Goal: Transaction & Acquisition: Purchase product/service

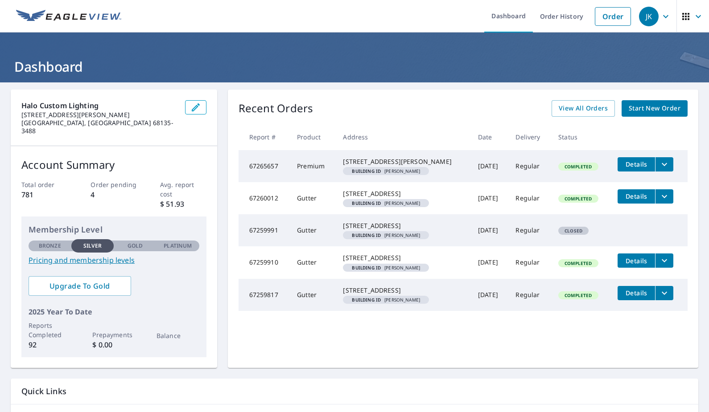
click at [636, 108] on span "Start New Order" at bounding box center [654, 108] width 52 height 11
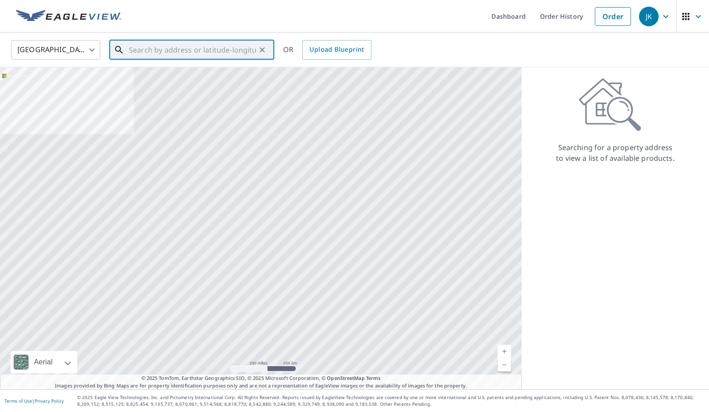
click at [201, 52] on input "text" at bounding box center [192, 49] width 127 height 25
paste input "[STREET_ADDRESS][PERSON_NAME]"
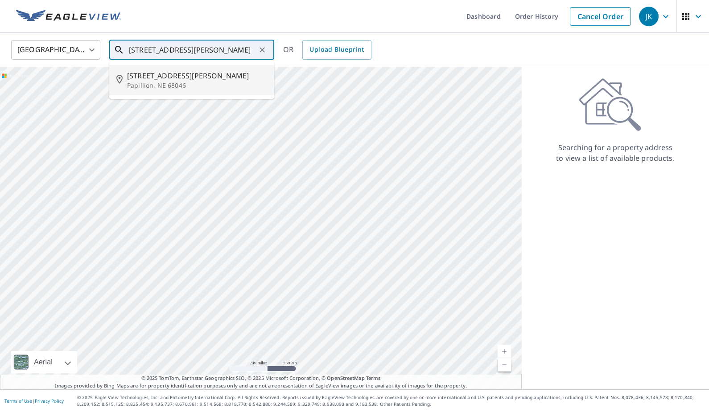
click at [192, 81] on p "Papillion, NE 68046" at bounding box center [197, 85] width 140 height 9
type input "[STREET_ADDRESS][PERSON_NAME]"
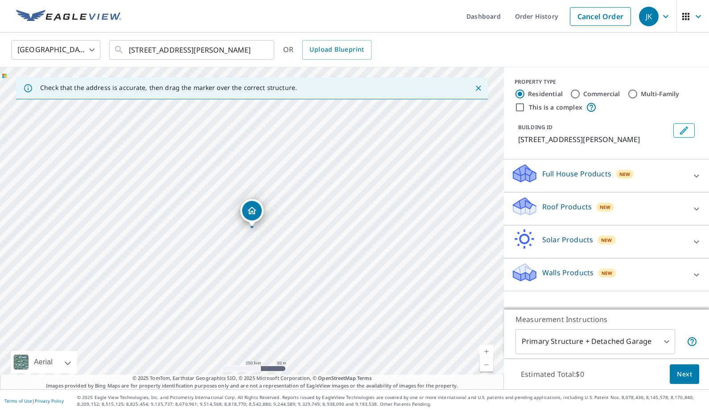
click at [697, 208] on icon at bounding box center [696, 209] width 11 height 11
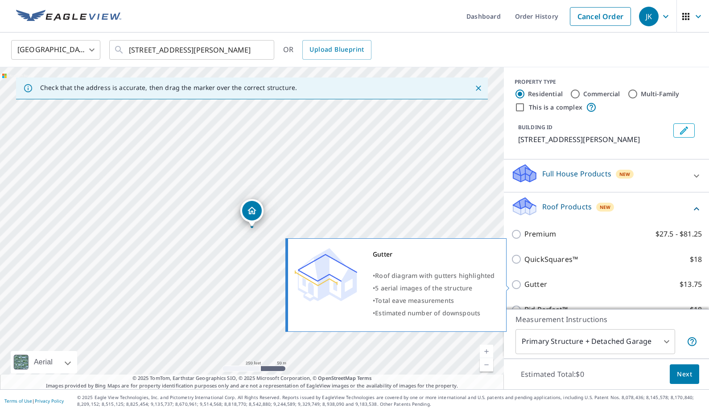
click at [516, 285] on input "Gutter $13.75" at bounding box center [517, 284] width 13 height 11
checkbox input "true"
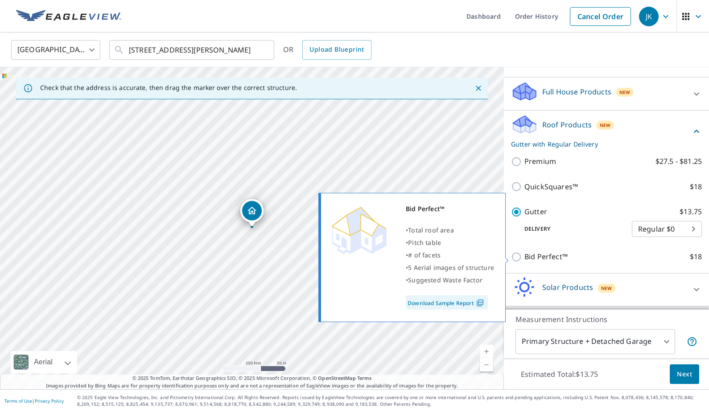
scroll to position [113, 0]
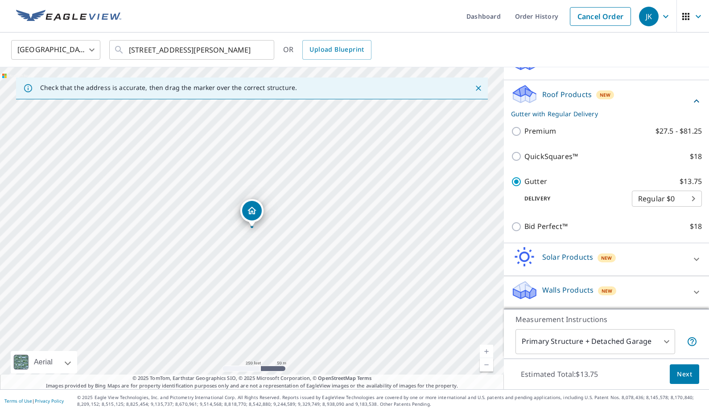
click at [691, 373] on span "Next" at bounding box center [683, 374] width 15 height 11
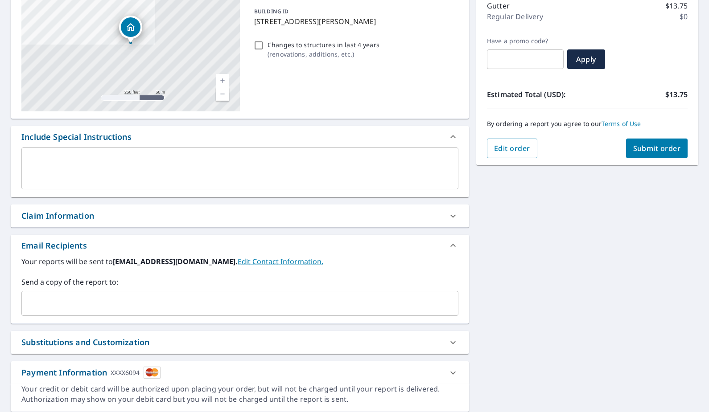
scroll to position [120, 0]
click at [108, 301] on input "text" at bounding box center [232, 302] width 415 height 17
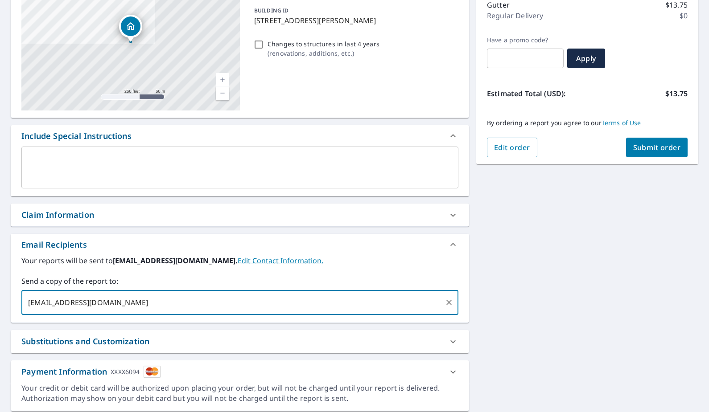
type input "[EMAIL_ADDRESS][DOMAIN_NAME]"
click at [663, 150] on span "Submit order" at bounding box center [657, 148] width 48 height 10
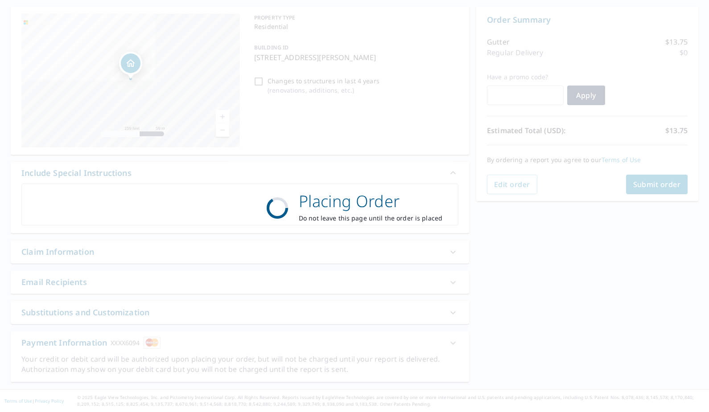
scroll to position [83, 0]
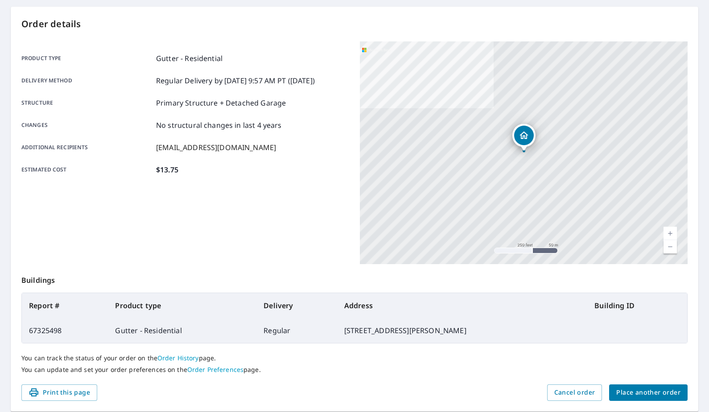
click at [641, 396] on span "Place another order" at bounding box center [648, 392] width 64 height 11
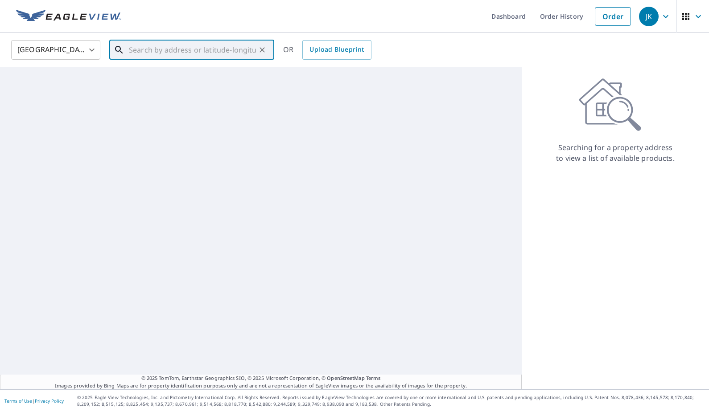
click at [171, 57] on input "text" at bounding box center [192, 49] width 127 height 25
paste input "[STREET_ADDRESS]"
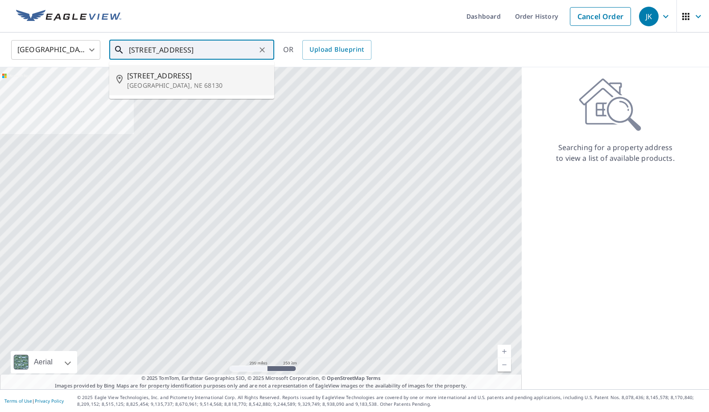
click at [178, 76] on span "[STREET_ADDRESS]" at bounding box center [197, 75] width 140 height 11
type input "[STREET_ADDRESS]"
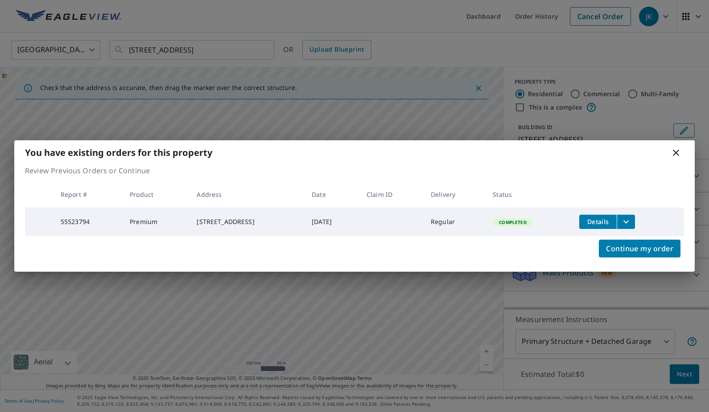
click at [674, 152] on icon at bounding box center [675, 153] width 6 height 6
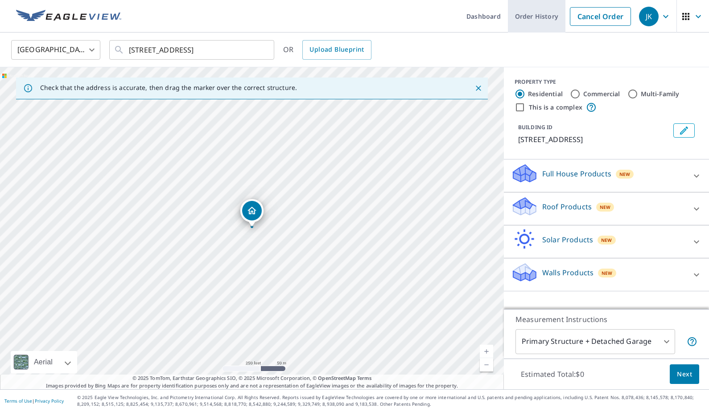
click at [551, 20] on link "Order History" at bounding box center [536, 16] width 57 height 33
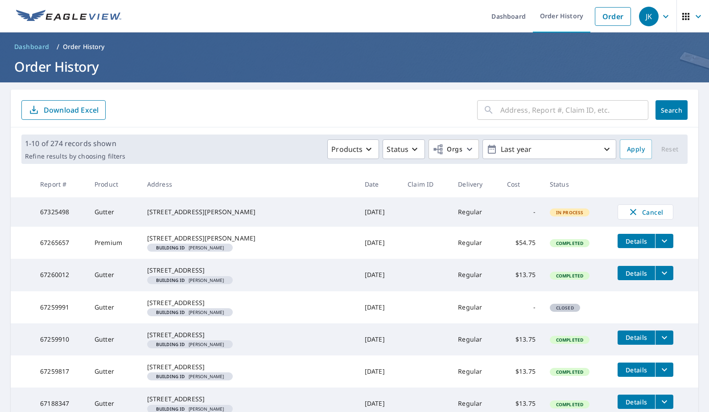
click at [522, 113] on input "text" at bounding box center [574, 110] width 148 height 25
paste input "[STREET_ADDRESS]"
type input "[STREET_ADDRESS]"
click at [664, 114] on span "Search" at bounding box center [671, 110] width 18 height 8
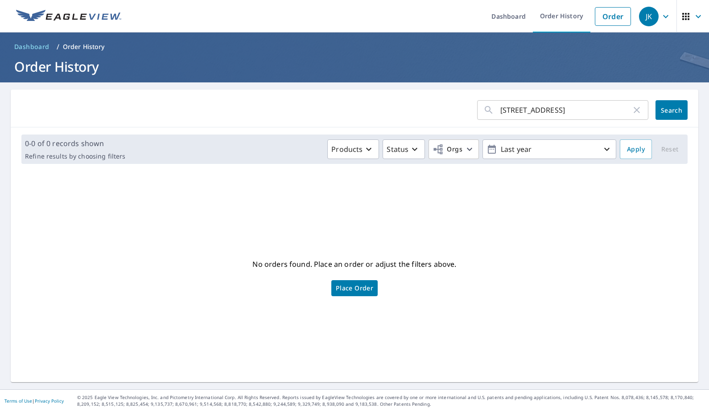
click at [344, 287] on span "Place Order" at bounding box center [354, 288] width 37 height 4
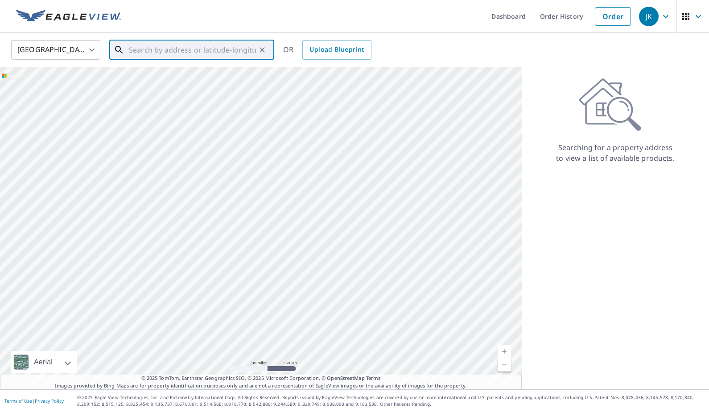
click at [197, 48] on input "text" at bounding box center [192, 49] width 127 height 25
paste input "[STREET_ADDRESS]"
click at [195, 73] on span "[STREET_ADDRESS]" at bounding box center [197, 75] width 140 height 11
type input "[STREET_ADDRESS]"
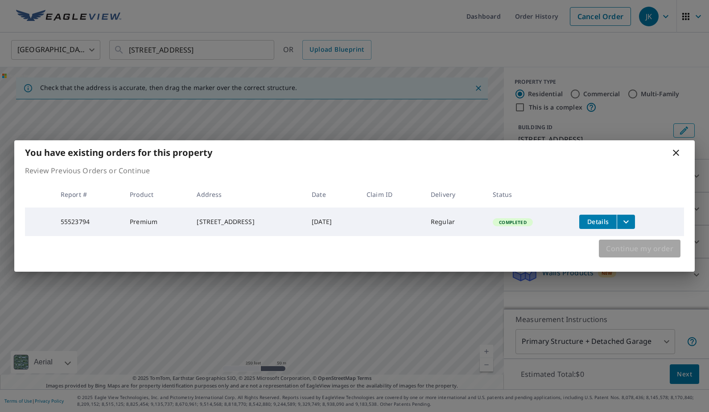
click at [643, 255] on span "Continue my order" at bounding box center [639, 248] width 67 height 12
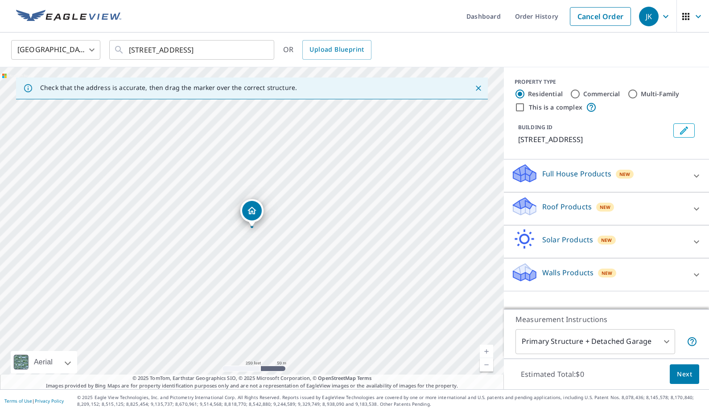
click at [698, 213] on icon at bounding box center [696, 209] width 11 height 11
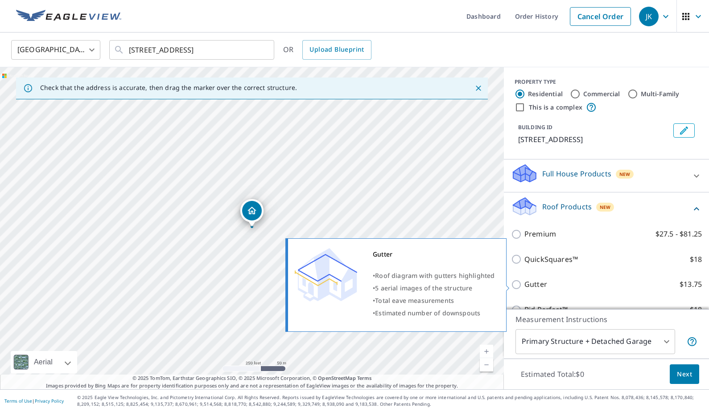
click at [520, 285] on input "Gutter $13.75" at bounding box center [517, 284] width 13 height 11
checkbox input "true"
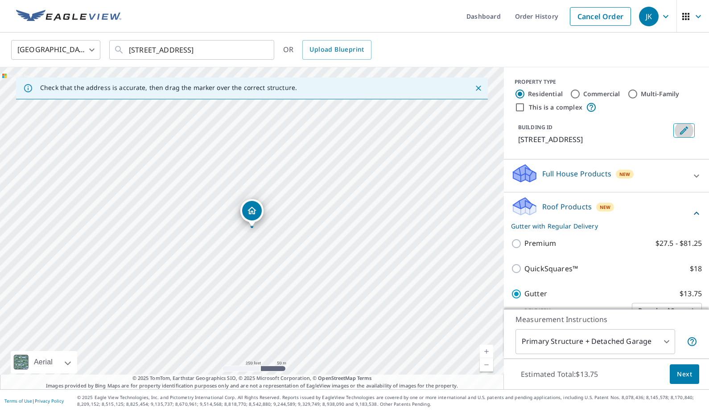
click at [682, 126] on icon "Edit building 1" at bounding box center [683, 130] width 11 height 11
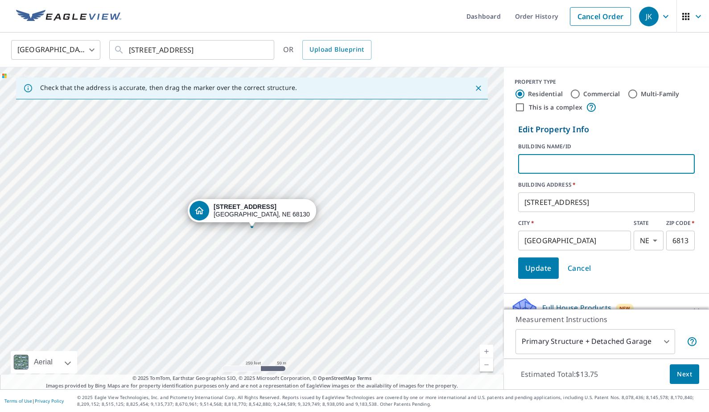
click at [572, 167] on input "text" at bounding box center [606, 164] width 176 height 25
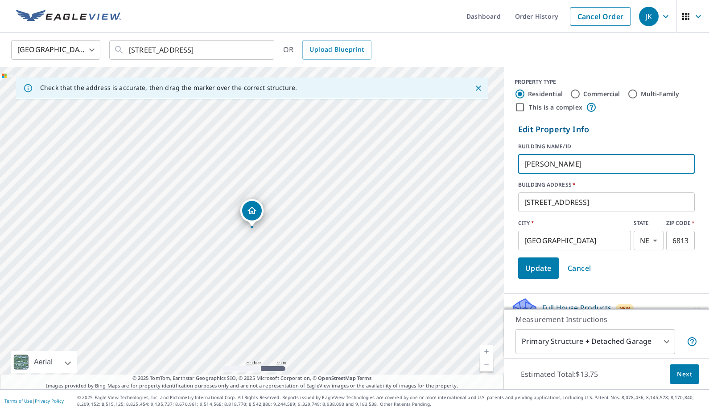
type input "Brianna McEvoy"
click at [537, 273] on span "Update" at bounding box center [538, 268] width 26 height 12
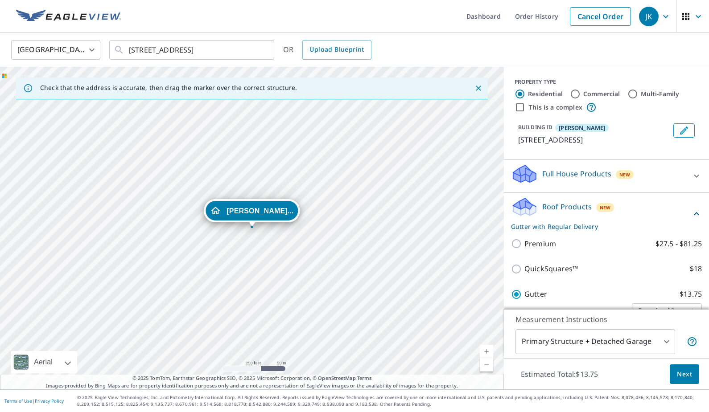
click at [688, 372] on span "Next" at bounding box center [683, 374] width 15 height 11
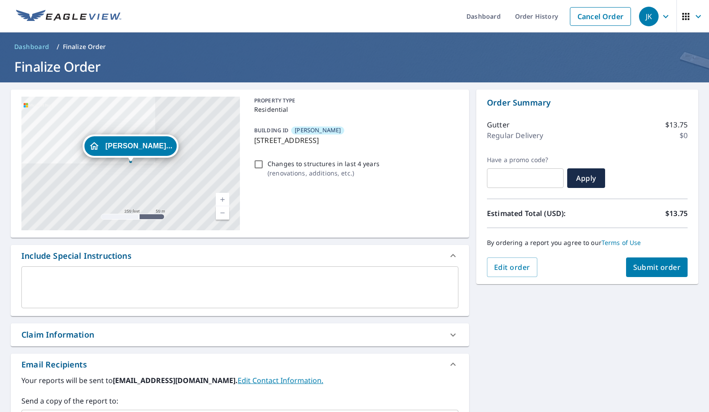
click at [672, 265] on span "Submit order" at bounding box center [657, 267] width 48 height 10
